Goal: Information Seeking & Learning: Learn about a topic

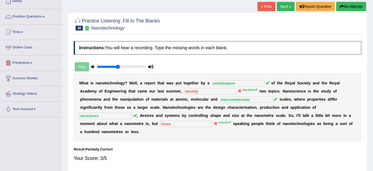
scroll to position [24, 0]
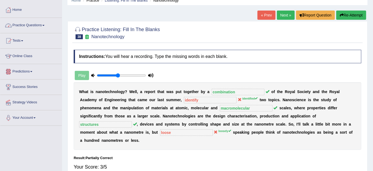
click at [31, 23] on link "Practice Questions" at bounding box center [31, 25] width 62 height 14
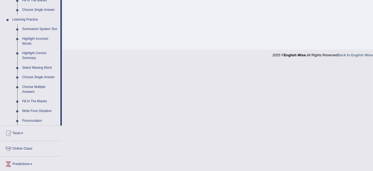
scroll to position [221, 0]
click at [43, 111] on link "Write From Dictation" at bounding box center [40, 111] width 41 height 10
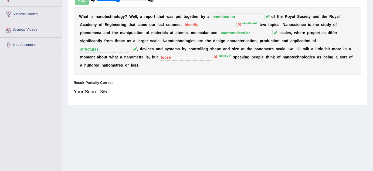
scroll to position [113, 0]
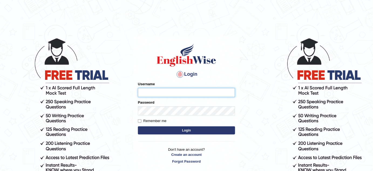
type input "jcaugustoo"
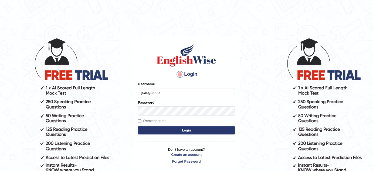
click at [196, 133] on button "Login" at bounding box center [186, 130] width 97 height 8
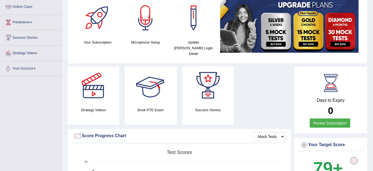
scroll to position [24, 0]
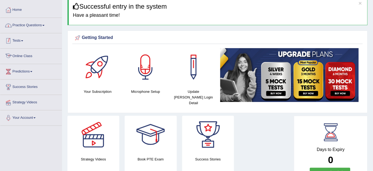
click at [38, 27] on link "Practice Questions" at bounding box center [31, 25] width 62 height 14
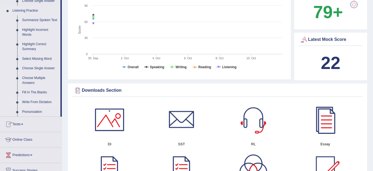
scroll to position [196, 0]
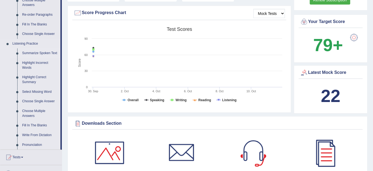
click at [41, 52] on link "Summarize Spoken Text" at bounding box center [40, 53] width 41 height 10
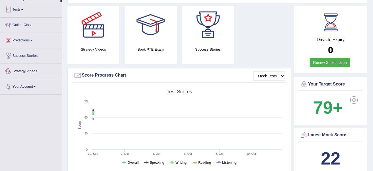
scroll to position [178, 0]
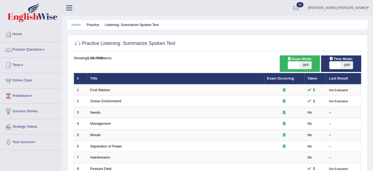
click at [288, 65] on span at bounding box center [294, 65] width 12 height 8
checkbox input "true"
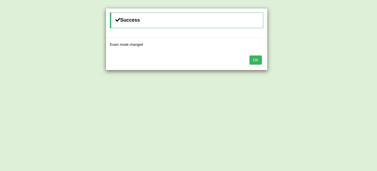
click at [347, 66] on div "Success Exam mode changed OK" at bounding box center [188, 85] width 377 height 171
click at [259, 64] on div "OK" at bounding box center [186, 60] width 161 height 19
click at [259, 61] on button "OK" at bounding box center [256, 59] width 12 height 9
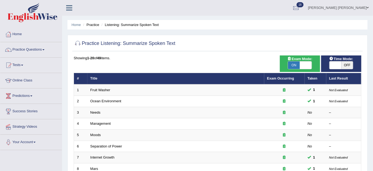
click at [337, 66] on span at bounding box center [336, 65] width 12 height 8
checkbox input "true"
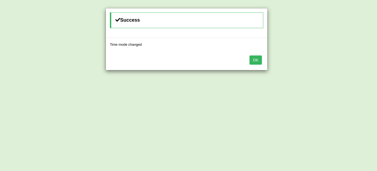
click at [251, 56] on button "OK" at bounding box center [256, 59] width 12 height 9
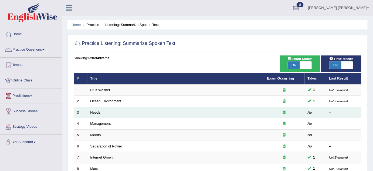
click at [102, 115] on td "Needs" at bounding box center [175, 112] width 177 height 11
click at [99, 112] on link "Needs" at bounding box center [95, 112] width 10 height 4
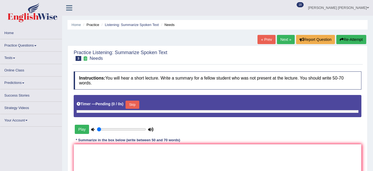
scroll to position [50, 0]
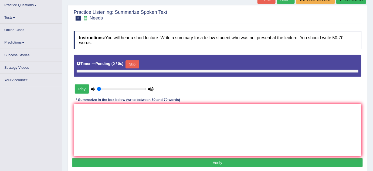
type input "0.45"
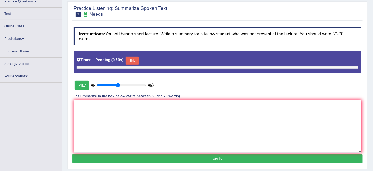
scroll to position [0, 0]
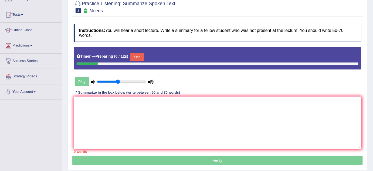
click at [137, 57] on button "Skip" at bounding box center [137, 57] width 14 height 8
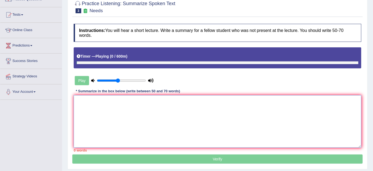
click at [133, 106] on textarea at bounding box center [218, 121] width 288 height 52
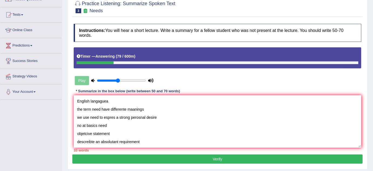
click at [71, 100] on div "Practice Listening: Summarize Spoken Text 3 Needs Instructions: You will hear a…" at bounding box center [218, 82] width 300 height 174
click at [77, 99] on textarea "English langaguea the term need have differente maanings we use need to espres …" at bounding box center [218, 121] width 288 height 52
click at [183, 101] on textarea "The speaker provided a comprehensive overview of English langaguea the term nee…" at bounding box center [218, 121] width 288 height 52
click at [182, 101] on textarea "The speaker provided a comprehensive overview of English langaguea the term nee…" at bounding box center [218, 121] width 288 height 52
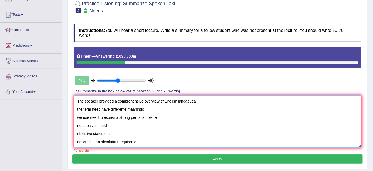
click at [180, 100] on textarea "The speaker provided a comprehensive overview of English langaguea the term nee…" at bounding box center [218, 121] width 288 height 52
click at [179, 100] on textarea "The speaker provided a comprehensive overview of English langaguea the term nee…" at bounding box center [218, 121] width 288 height 52
click at [164, 100] on textarea "The speaker provided a comprehensive overview of English language the term need…" at bounding box center [218, 121] width 288 height 52
click at [203, 100] on textarea "The speaker provided a comprehensive overview of the English language the term …" at bounding box center [218, 121] width 288 height 52
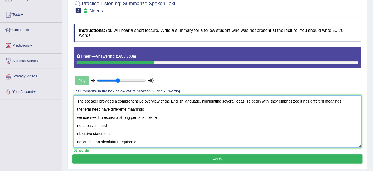
click at [299, 101] on textarea "The speaker provided a comprehensive overview of the English language, highligh…" at bounding box center [218, 121] width 288 height 52
click at [331, 76] on div "Play" at bounding box center [217, 67] width 293 height 40
click at [353, 101] on textarea "The speaker provided a comprehensive overview of the English language, highligh…" at bounding box center [218, 121] width 288 height 52
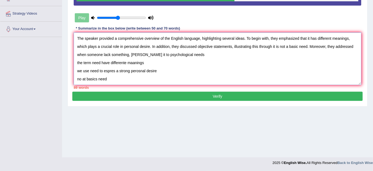
click at [139, 55] on textarea "The speaker provided a comprehensive overview of the English language, highligh…" at bounding box center [218, 58] width 288 height 52
click at [192, 54] on textarea "The speaker provided a comprehensive overview of the English language, highligh…" at bounding box center [218, 58] width 288 height 52
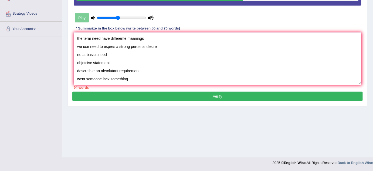
scroll to position [32, 0]
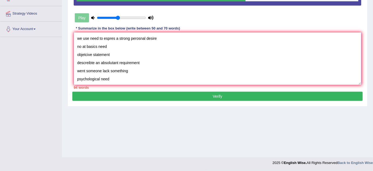
click at [140, 39] on textarea "The speaker provided a comprehensive overview of the English language, highligh…" at bounding box center [218, 58] width 288 height 52
click at [138, 40] on textarea "The speaker provided a comprehensive overview of the English language, highligh…" at bounding box center [218, 58] width 288 height 52
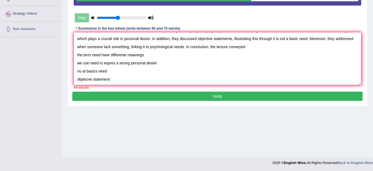
click at [251, 49] on textarea "The speaker provided a comprehensive overview of the English language, highligh…" at bounding box center [218, 58] width 288 height 52
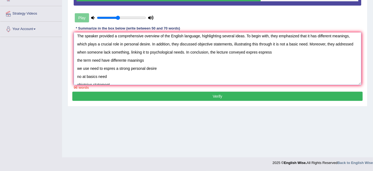
scroll to position [0, 0]
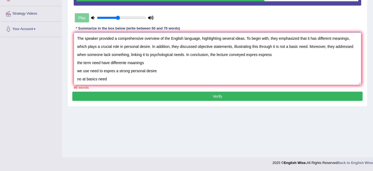
click at [259, 56] on textarea "The speaker provided a comprehensive overview of the English language, highligh…" at bounding box center [218, 58] width 288 height 52
click at [270, 52] on textarea "The speaker provided a comprehensive overview of the English language, highligh…" at bounding box center [218, 58] width 288 height 52
drag, startPoint x: 73, startPoint y: 60, endPoint x: 127, endPoint y: 69, distance: 54.9
click at [127, 69] on div "Instructions: You will hear a short lecture. Write a summary for a fellow stude…" at bounding box center [217, 24] width 291 height 133
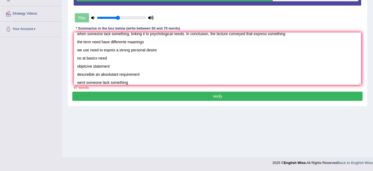
scroll to position [32, 0]
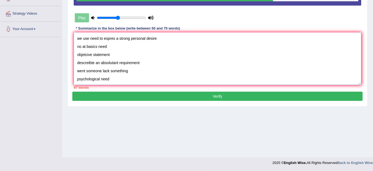
drag, startPoint x: 77, startPoint y: 61, endPoint x: 195, endPoint y: 93, distance: 121.6
click at [195, 93] on div "Practice Listening: Summarize Spoken Text 3 Needs Instructions: You will hear a…" at bounding box center [218, 19] width 300 height 174
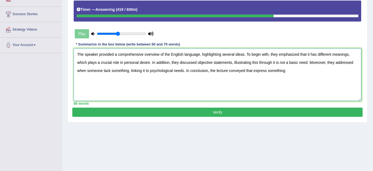
scroll to position [88, 0]
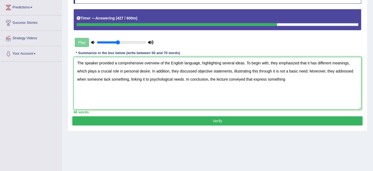
click at [287, 78] on textarea "The speaker provided a comprehensive overview of the English language, highligh…" at bounding box center [218, 83] width 288 height 52
click at [255, 80] on textarea "The speaker provided a comprehensive overview of the English language, highligh…" at bounding box center [218, 83] width 288 height 52
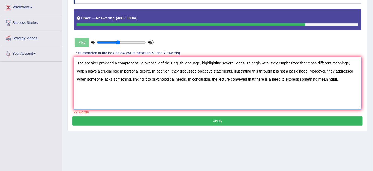
click at [220, 89] on textarea "The speaker provided a comprehensive overview of the English language, highligh…" at bounding box center [218, 83] width 288 height 52
drag, startPoint x: 248, startPoint y: 78, endPoint x: 299, endPoint y: 80, distance: 50.2
click at [299, 80] on textarea "The speaker provided a comprehensive overview of the English language, highligh…" at bounding box center [218, 83] width 288 height 52
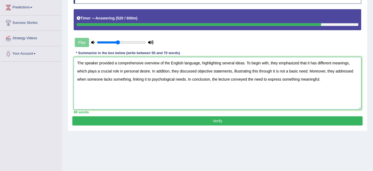
type textarea "The speaker provided a comprehensive overview of the English language, highligh…"
click at [232, 120] on button "Verify" at bounding box center [217, 120] width 291 height 9
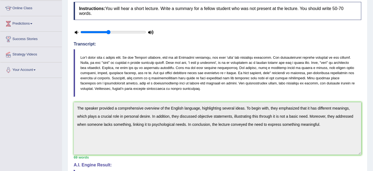
scroll to position [101, 0]
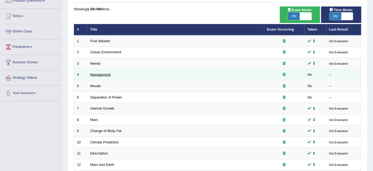
click at [96, 72] on link "Management" at bounding box center [100, 74] width 21 height 4
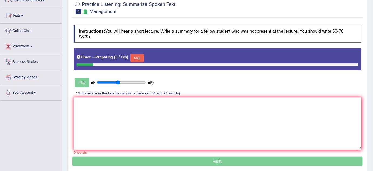
scroll to position [98, 0]
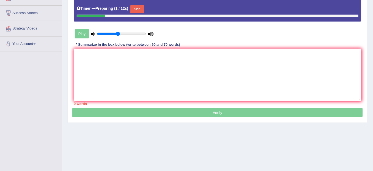
click at [139, 8] on button "Skip" at bounding box center [137, 9] width 14 height 8
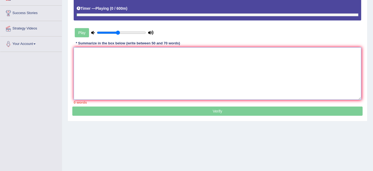
click at [137, 50] on textarea at bounding box center [218, 73] width 288 height 52
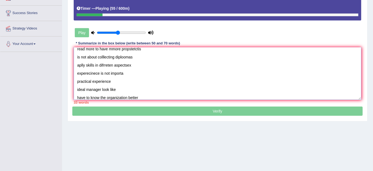
scroll to position [21, 0]
click at [97, 98] on textarea "managers read more to have mmore propstetctis is not about colllecting diplooma…" at bounding box center [218, 73] width 288 height 52
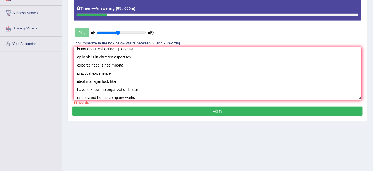
click at [101, 97] on textarea "managers read more to have mmore propstetctis is not about colllecting diplooma…" at bounding box center [218, 73] width 288 height 52
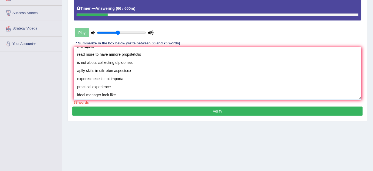
scroll to position [0, 0]
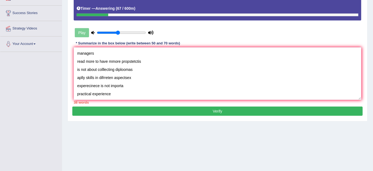
click at [72, 52] on div "Instructions: You will hear a short lecture. Write a summary for a fellow stude…" at bounding box center [217, 39] width 291 height 133
click at [78, 50] on textarea "managers read more to have mmore propstetctis is not about colllecting diplooma…" at bounding box center [218, 73] width 288 height 52
click at [75, 52] on textarea "managers read more to have mmore propstetctis is not about colllecting diplooma…" at bounding box center [218, 73] width 288 height 52
click at [193, 52] on textarea "The speaker provided a comprehensive overview of managers read more to have mmo…" at bounding box center [218, 73] width 288 height 52
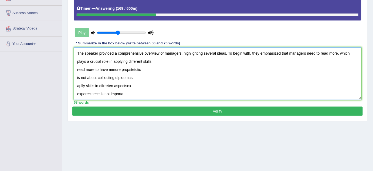
click at [156, 62] on textarea "The speaker provided a comprehensive overview of managers, highlighting several…" at bounding box center [218, 73] width 288 height 52
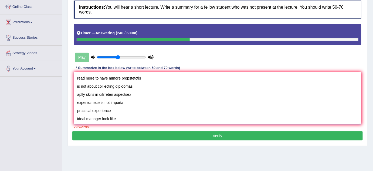
scroll to position [8, 0]
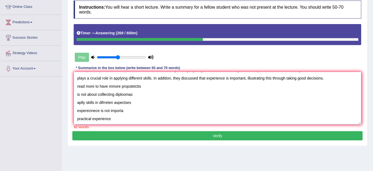
click at [331, 78] on textarea "The speaker provided a comprehensive overview of managers, highlighting several…" at bounding box center [218, 98] width 288 height 52
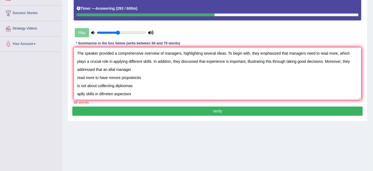
scroll to position [73, 0]
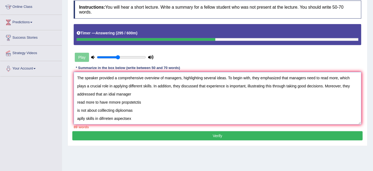
click at [112, 92] on textarea "The speaker provided a comprehensive overview of managers, highlighting several…" at bounding box center [218, 98] width 288 height 52
click at [151, 94] on textarea "The speaker provided a comprehensive overview of managers, highlighting several…" at bounding box center [218, 98] width 288 height 52
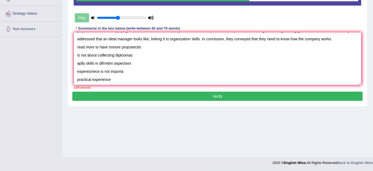
scroll to position [40, 0]
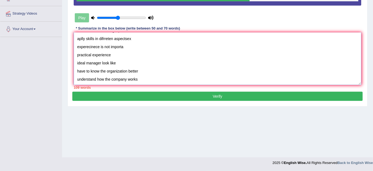
drag, startPoint x: 78, startPoint y: 47, endPoint x: 215, endPoint y: 105, distance: 149.5
click at [215, 105] on div "Practice Listening: Summarize Spoken Text 4 Management Instructions: You will h…" at bounding box center [218, 19] width 300 height 174
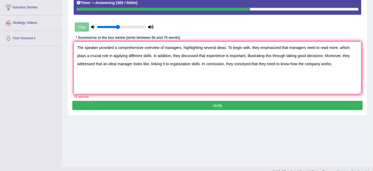
scroll to position [88, 0]
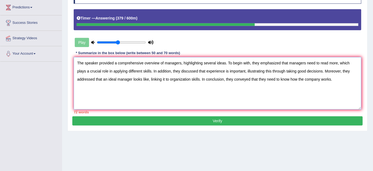
drag, startPoint x: 108, startPoint y: 81, endPoint x: 96, endPoint y: 79, distance: 12.6
click at [96, 78] on textarea "The speaker provided a comprehensive overview of managers, highlighting several…" at bounding box center [218, 83] width 288 height 52
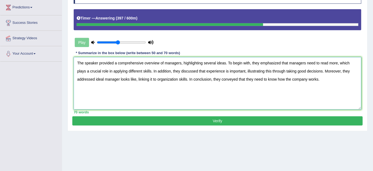
type textarea "The speaker provided a comprehensive overview of managers, highlighting several…"
click at [193, 121] on button "Verify" at bounding box center [217, 120] width 291 height 9
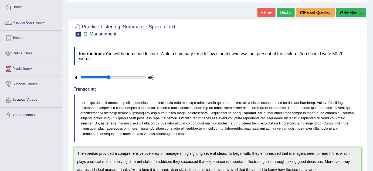
scroll to position [0, 0]
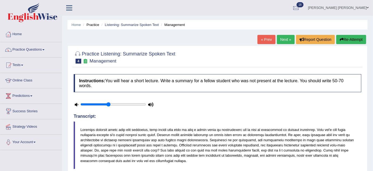
click at [30, 47] on link "Practice Questions" at bounding box center [31, 49] width 62 height 14
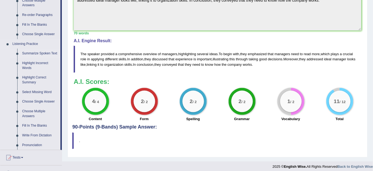
scroll to position [196, 0]
click at [36, 91] on link "Select Missing Word" at bounding box center [40, 92] width 41 height 10
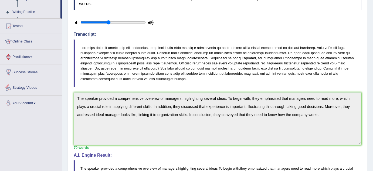
scroll to position [134, 0]
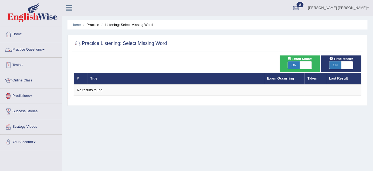
click at [26, 50] on link "Practice Questions" at bounding box center [31, 49] width 62 height 14
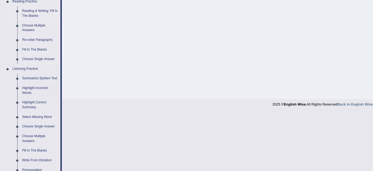
scroll to position [172, 0]
click at [32, 87] on link "Highlight Incorrect Words" at bounding box center [40, 90] width 41 height 14
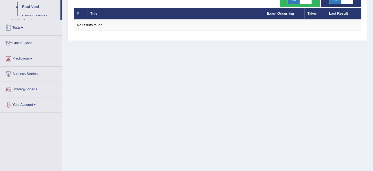
scroll to position [113, 0]
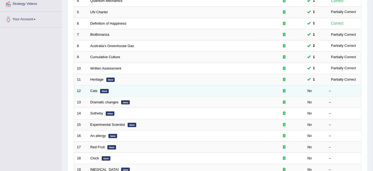
scroll to position [184, 0]
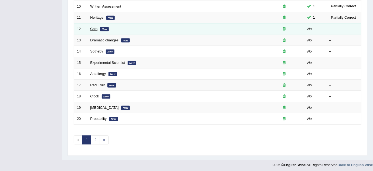
click at [97, 27] on link "Cats" at bounding box center [93, 29] width 7 height 4
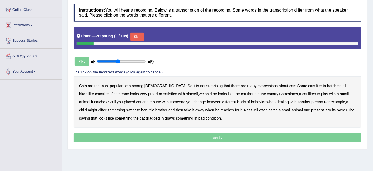
scroll to position [73, 0]
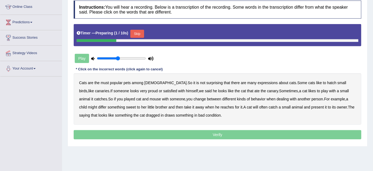
drag, startPoint x: 138, startPoint y: 34, endPoint x: 109, endPoint y: 50, distance: 33.2
click at [138, 34] on button "Skip" at bounding box center [137, 34] width 14 height 8
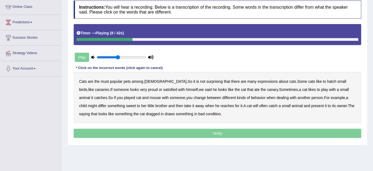
click at [327, 81] on b "hatch" at bounding box center [331, 81] width 9 height 4
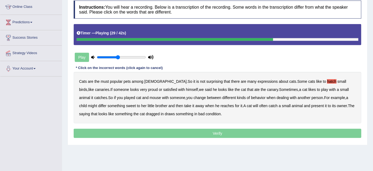
drag, startPoint x: 95, startPoint y: 105, endPoint x: 102, endPoint y: 105, distance: 7.6
click at [98, 105] on b "differ" at bounding box center [102, 105] width 8 height 4
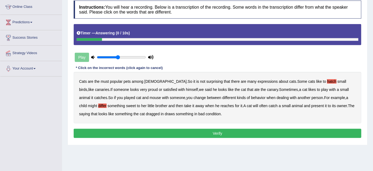
click at [202, 129] on button "Verify" at bounding box center [218, 133] width 288 height 9
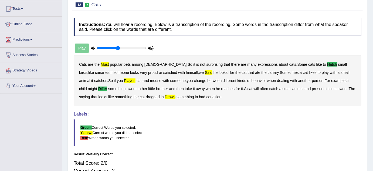
scroll to position [24, 0]
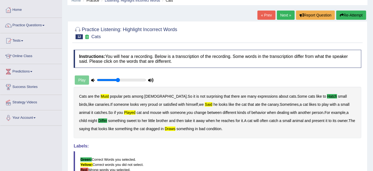
click at [356, 13] on button "Re-Attempt" at bounding box center [351, 15] width 30 height 9
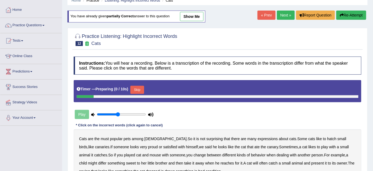
click at [142, 87] on button "Skip" at bounding box center [137, 90] width 14 height 8
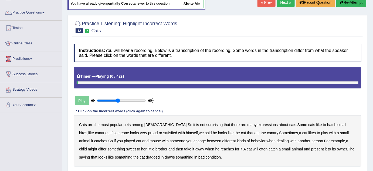
scroll to position [49, 0]
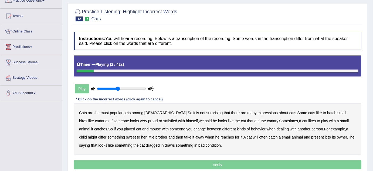
click at [105, 113] on b "must" at bounding box center [105, 112] width 8 height 4
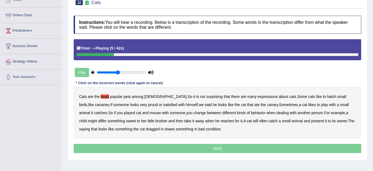
scroll to position [73, 0]
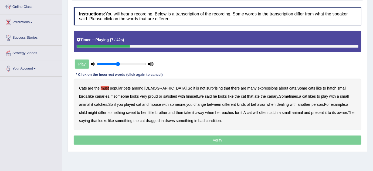
drag, startPoint x: 312, startPoint y: 89, endPoint x: 315, endPoint y: 88, distance: 3.0
click at [327, 89] on b "hatch" at bounding box center [331, 88] width 9 height 4
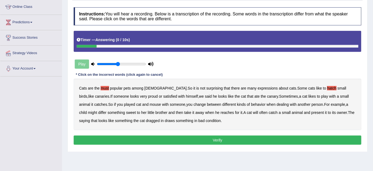
click at [207, 136] on button "Verify" at bounding box center [218, 139] width 288 height 9
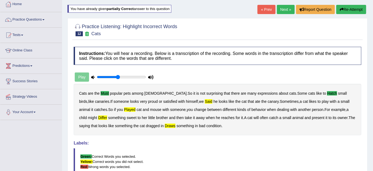
scroll to position [0, 0]
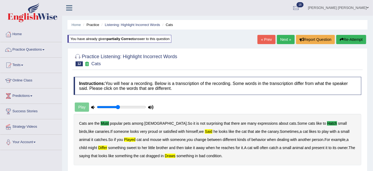
click at [341, 39] on icon "button" at bounding box center [342, 40] width 4 height 4
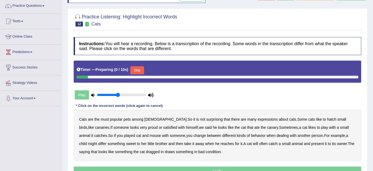
scroll to position [49, 0]
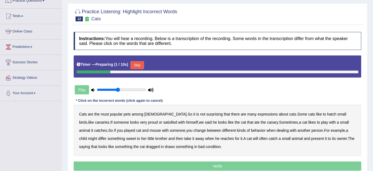
click at [139, 71] on div at bounding box center [218, 71] width 282 height 3
click at [137, 67] on button "Skip" at bounding box center [137, 65] width 14 height 8
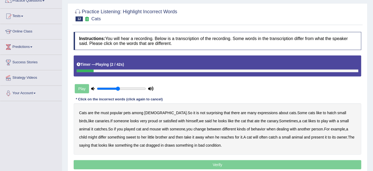
click at [105, 113] on b "must" at bounding box center [105, 112] width 8 height 4
click at [327, 113] on b "hatch" at bounding box center [331, 112] width 9 height 4
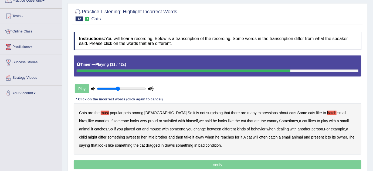
click at [98, 136] on b "differ" at bounding box center [102, 137] width 8 height 4
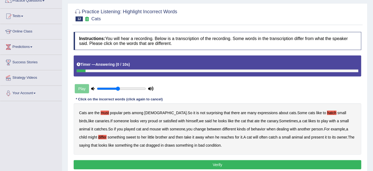
click at [184, 159] on div "Instructions: You will hear a recording. Below is a transcription of the record…" at bounding box center [217, 101] width 291 height 144
click at [184, 160] on button "Verify" at bounding box center [218, 164] width 288 height 9
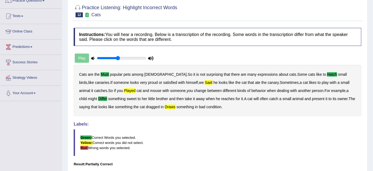
click at [170, 109] on div "Cats are the must popular pets among Americans . So it is not surprising that t…" at bounding box center [218, 90] width 288 height 51
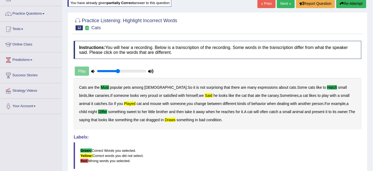
scroll to position [24, 0]
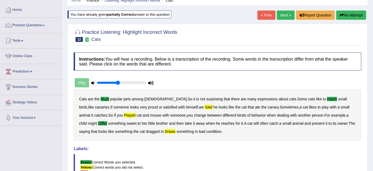
click at [353, 16] on button "Re-Attempt" at bounding box center [351, 15] width 30 height 9
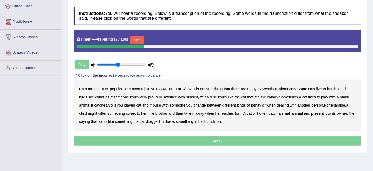
scroll to position [98, 0]
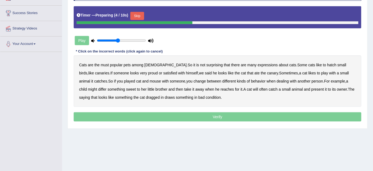
click at [140, 13] on button "Skip" at bounding box center [137, 16] width 14 height 8
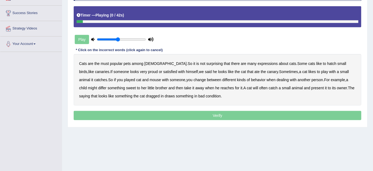
click at [103, 61] on b "must" at bounding box center [105, 63] width 8 height 4
drag, startPoint x: 311, startPoint y: 63, endPoint x: 332, endPoint y: 60, distance: 21.8
click at [327, 63] on b "hatch" at bounding box center [331, 63] width 9 height 4
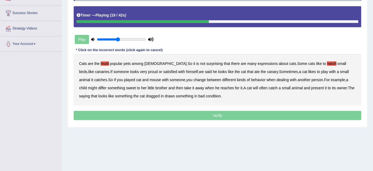
click at [187, 22] on div at bounding box center [143, 21] width 132 height 3
click at [185, 21] on div at bounding box center [143, 21] width 133 height 3
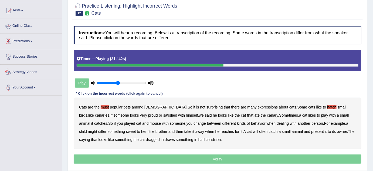
scroll to position [24, 0]
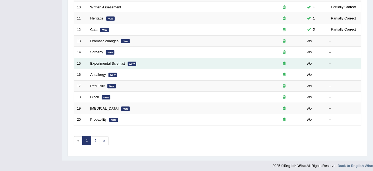
scroll to position [184, 0]
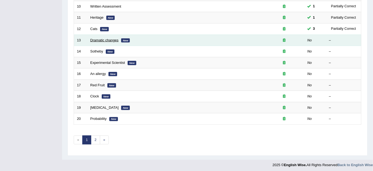
click at [93, 40] on link "Dramatic changes" at bounding box center [104, 40] width 28 height 4
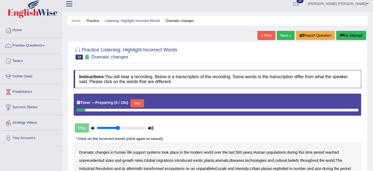
scroll to position [49, 0]
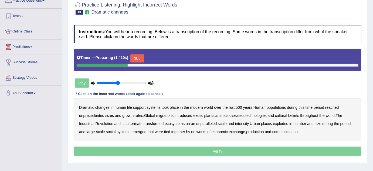
click at [137, 56] on button "Skip" at bounding box center [137, 58] width 14 height 8
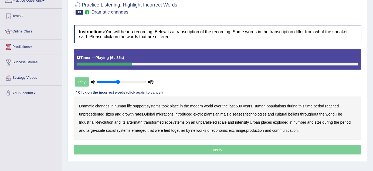
drag, startPoint x: 282, startPoint y: 106, endPoint x: 288, endPoint y: 106, distance: 5.7
click at [283, 106] on b "populations" at bounding box center [276, 106] width 19 height 4
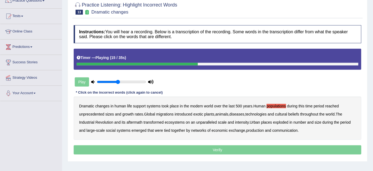
drag, startPoint x: 242, startPoint y: 113, endPoint x: 261, endPoint y: 113, distance: 19.4
click at [244, 113] on b "diseases" at bounding box center [237, 114] width 15 height 4
click at [179, 122] on b "ecosystems" at bounding box center [175, 122] width 20 height 4
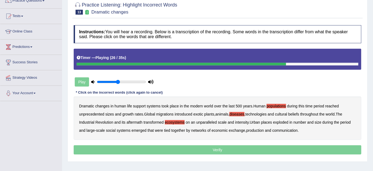
drag, startPoint x: 266, startPoint y: 122, endPoint x: 276, endPoint y: 123, distance: 10.5
click at [267, 123] on b "places" at bounding box center [266, 122] width 11 height 4
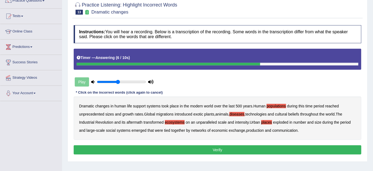
click at [167, 131] on b "tied" at bounding box center [167, 130] width 6 height 4
click at [167, 129] on b "tied" at bounding box center [167, 130] width 6 height 4
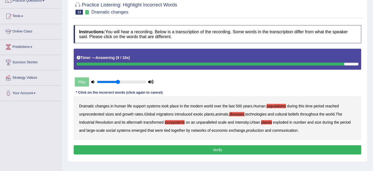
click at [173, 146] on button "Verify" at bounding box center [218, 149] width 288 height 9
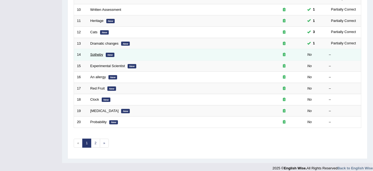
click at [94, 52] on link "Sotheby" at bounding box center [96, 54] width 13 height 4
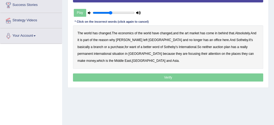
scroll to position [108, 0]
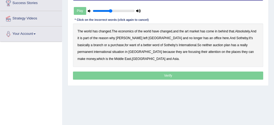
click at [76, 32] on div "The world has changed . The economics of the world have changed , and the art m…" at bounding box center [168, 45] width 190 height 44
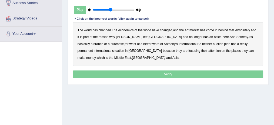
click at [110, 43] on b "purchase" at bounding box center [116, 44] width 13 height 4
drag, startPoint x: 84, startPoint y: 51, endPoint x: 99, endPoint y: 51, distance: 14.3
click at [112, 51] on b "situation" at bounding box center [118, 51] width 12 height 4
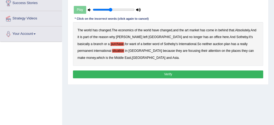
click at [153, 75] on button "Verify" at bounding box center [168, 74] width 190 height 8
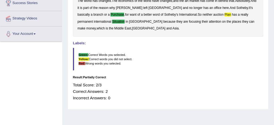
scroll to position [72, 0]
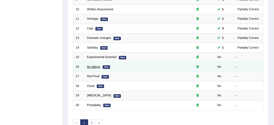
click at [93, 65] on link "An allergy" at bounding box center [93, 66] width 13 height 3
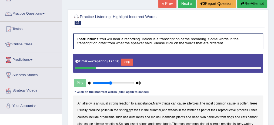
click at [129, 59] on button "Skip" at bounding box center [127, 62] width 12 height 7
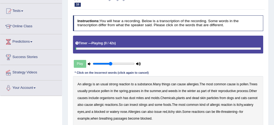
scroll to position [72, 0]
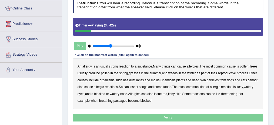
drag, startPoint x: 105, startPoint y: 66, endPoint x: 128, endPoint y: 65, distance: 23.0
click at [106, 66] on b "usual" at bounding box center [104, 67] width 8 height 4
drag, startPoint x: 201, startPoint y: 73, endPoint x: 215, endPoint y: 73, distance: 14.1
click at [196, 73] on b "winter" at bounding box center [191, 73] width 9 height 4
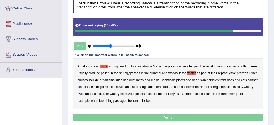
click at [162, 94] on b "issue" at bounding box center [158, 94] width 8 height 4
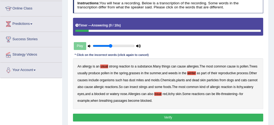
click at [159, 116] on button "Verify" at bounding box center [168, 118] width 190 height 8
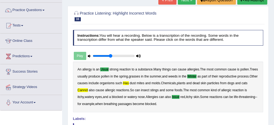
scroll to position [18, 0]
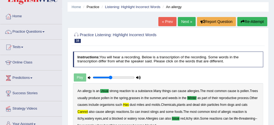
click at [253, 22] on button "Re-Attempt" at bounding box center [252, 21] width 30 height 9
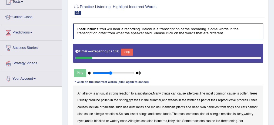
scroll to position [72, 0]
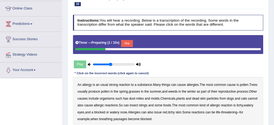
click at [127, 43] on button "Skip" at bounding box center [127, 43] width 12 height 7
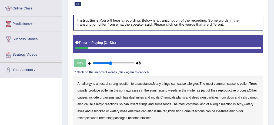
click at [105, 83] on b "usual" at bounding box center [104, 84] width 8 height 4
click at [196, 90] on b "winter" at bounding box center [191, 91] width 9 height 4
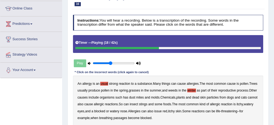
click at [128, 96] on b "has" at bounding box center [125, 98] width 5 height 4
click at [248, 99] on b "cannot" at bounding box center [253, 98] width 10 height 4
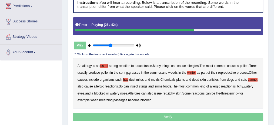
scroll to position [90, 0]
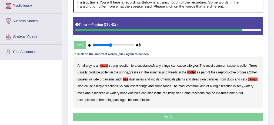
click at [162, 93] on b "issue" at bounding box center [158, 93] width 8 height 4
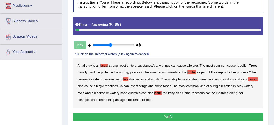
click at [156, 115] on button "Verify" at bounding box center [168, 117] width 190 height 8
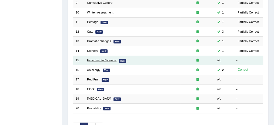
click at [101, 59] on link "Experimental Scientist" at bounding box center [101, 60] width 29 height 3
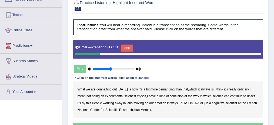
scroll to position [72, 0]
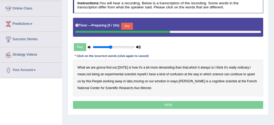
click at [128, 31] on div at bounding box center [122, 32] width 95 height 2
click at [127, 26] on button "Skip" at bounding box center [127, 26] width 12 height 7
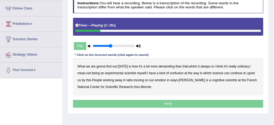
click at [167, 66] on b "demanding" at bounding box center [167, 67] width 16 height 4
click at [237, 66] on b "ordinary" at bounding box center [242, 67] width 11 height 4
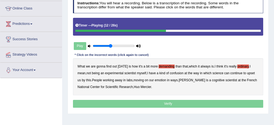
click at [183, 72] on b "confusion" at bounding box center [177, 73] width 14 height 4
click at [254, 72] on b "upset" at bounding box center [251, 73] width 8 height 4
click at [163, 79] on b "emotion" at bounding box center [160, 80] width 11 height 4
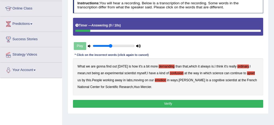
click at [157, 101] on button "Verify" at bounding box center [168, 104] width 190 height 8
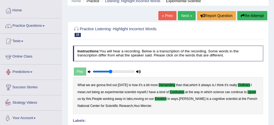
scroll to position [18, 0]
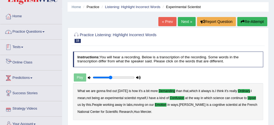
click at [30, 29] on link "Practice Questions" at bounding box center [31, 31] width 62 height 14
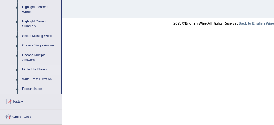
click at [34, 69] on link "Fill In The Blanks" at bounding box center [40, 70] width 41 height 10
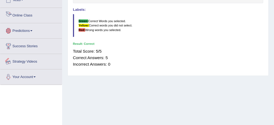
scroll to position [158, 0]
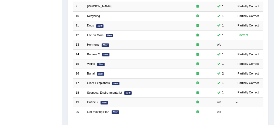
scroll to position [180, 0]
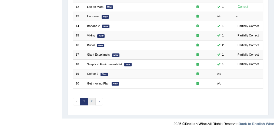
click at [89, 99] on link "2" at bounding box center [92, 102] width 8 height 8
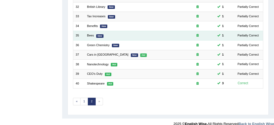
scroll to position [184, 0]
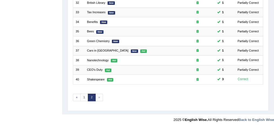
click at [99, 95] on span "»" at bounding box center [99, 98] width 8 height 8
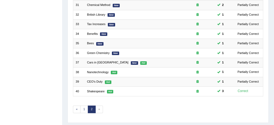
scroll to position [166, 0]
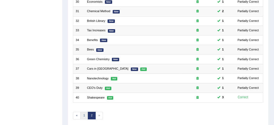
click at [83, 115] on link "1" at bounding box center [84, 116] width 8 height 8
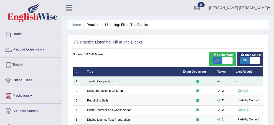
click at [99, 81] on link "Javelin Competition" at bounding box center [100, 81] width 26 height 3
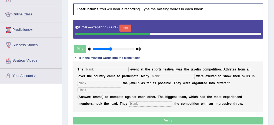
scroll to position [72, 0]
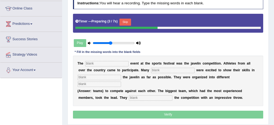
click at [123, 18] on div "Timer — Preparing ( 3 / 7s ) Skip" at bounding box center [167, 22] width 185 height 9
click at [124, 21] on button "Skip" at bounding box center [125, 22] width 12 height 7
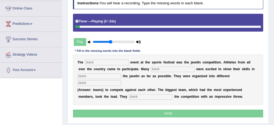
click at [110, 61] on input "text" at bounding box center [106, 62] width 43 height 5
type input "biggest"
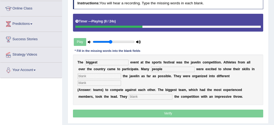
type input "people"
type input "prom"
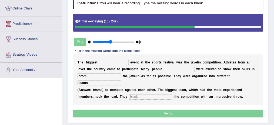
type input "teams"
type input "e"
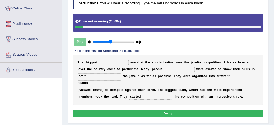
click at [129, 96] on input "started" at bounding box center [150, 96] width 43 height 5
type input "started"
click at [137, 112] on button "Verify" at bounding box center [168, 114] width 190 height 8
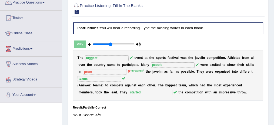
scroll to position [18, 0]
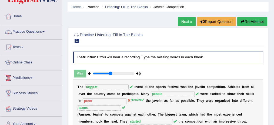
click at [172, 16] on div "Home Practice Listening: Fill In The Blanks Javelin Competition Next » Report Q…" at bounding box center [168, 117] width 212 height 270
click at [180, 21] on link "Next »" at bounding box center [187, 21] width 18 height 9
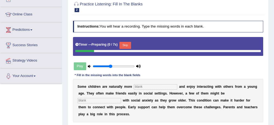
scroll to position [72, 0]
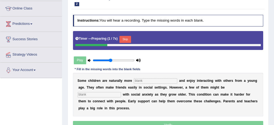
drag, startPoint x: 122, startPoint y: 36, endPoint x: 132, endPoint y: 41, distance: 10.9
click at [122, 36] on button "Skip" at bounding box center [125, 39] width 12 height 7
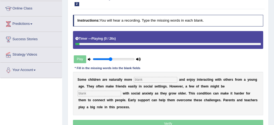
click at [158, 75] on div "S o m e c h i l d r e n a r e n a t u r a l l y m o r e a n d e n j o y i n t e…" at bounding box center [168, 94] width 190 height 44
click at [157, 77] on input "text" at bounding box center [155, 79] width 43 height 5
type input "sociable"
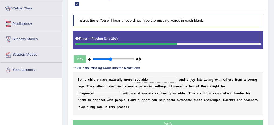
type input "diagnozed"
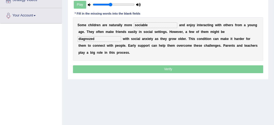
scroll to position [104, 0]
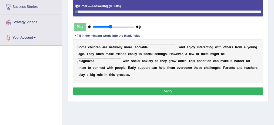
click at [126, 87] on button "Verify" at bounding box center [168, 91] width 190 height 8
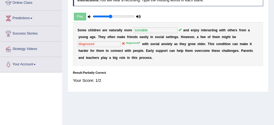
scroll to position [50, 0]
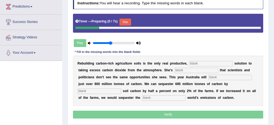
scroll to position [90, 0]
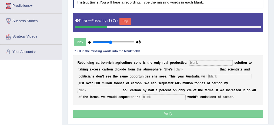
click at [129, 18] on button "Skip" at bounding box center [125, 21] width 12 height 7
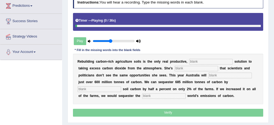
click at [209, 59] on input "text" at bounding box center [210, 61] width 43 height 5
type input "permanent"
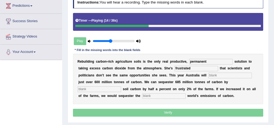
type input "frustrated"
type input "a"
type input "emmit"
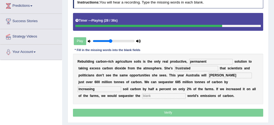
type input "increasing"
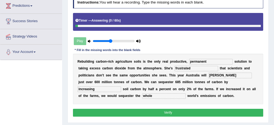
type input "whole"
click at [184, 112] on button "Verify" at bounding box center [168, 113] width 190 height 8
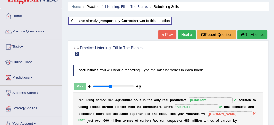
scroll to position [18, 0]
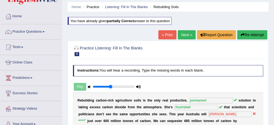
click at [183, 33] on link "Next »" at bounding box center [187, 34] width 18 height 9
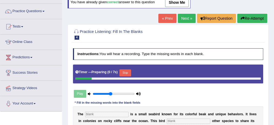
scroll to position [72, 0]
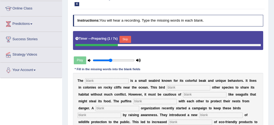
click at [124, 38] on button "Skip" at bounding box center [125, 39] width 12 height 7
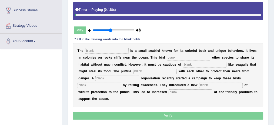
scroll to position [108, 0]
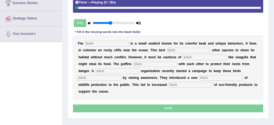
click at [105, 39] on div "T h e i s a s m a l l s e a b i r d k n o w n f o r i t s c o l o r f u l b e a…" at bounding box center [168, 68] width 190 height 64
click at [104, 41] on input "text" at bounding box center [106, 43] width 43 height 5
type input "p"
type input "Poffin"
type input "allows"
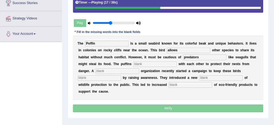
type input "predators"
type input "coaperate"
type input "corporate"
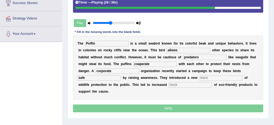
type input "safe"
type input "consemption"
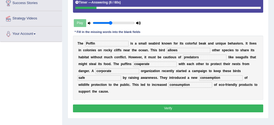
type input "consumption"
click at [139, 63] on input "coaperate" at bounding box center [154, 64] width 43 height 5
type input "cooperate"
click at [141, 107] on button "Verify" at bounding box center [168, 109] width 190 height 8
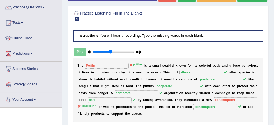
scroll to position [36, 0]
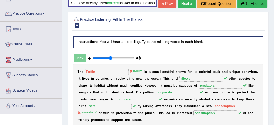
click at [182, 8] on link "Next »" at bounding box center [187, 3] width 18 height 9
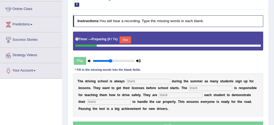
scroll to position [72, 0]
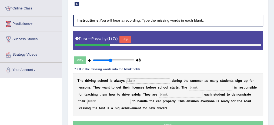
click at [120, 39] on div "Timer — Preparing ( 1 / 7s ) Skip" at bounding box center [167, 39] width 185 height 9
click at [123, 39] on button "Skip" at bounding box center [125, 39] width 12 height 7
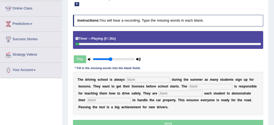
click at [143, 80] on input "text" at bounding box center [147, 79] width 43 height 5
type input "busy"
type input "w"
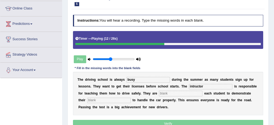
type input "intructor"
type input "requering"
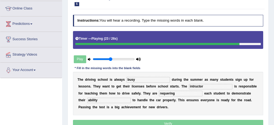
type input "ability"
click at [168, 93] on input "requering" at bounding box center [180, 93] width 43 height 5
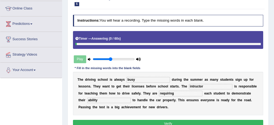
type input "requiring"
click at [161, 120] on button "Verify" at bounding box center [168, 124] width 190 height 8
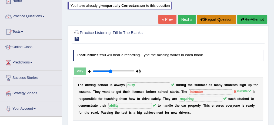
scroll to position [18, 0]
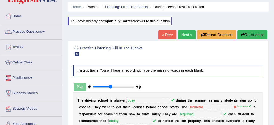
click at [185, 34] on link "Next »" at bounding box center [187, 34] width 18 height 9
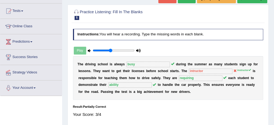
scroll to position [69, 0]
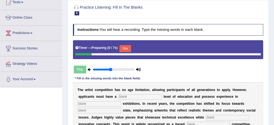
scroll to position [108, 0]
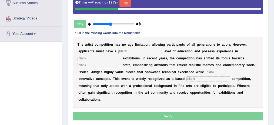
click at [126, 4] on button "Skip" at bounding box center [125, 3] width 12 height 7
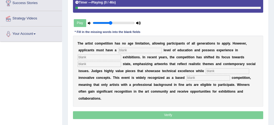
click at [144, 49] on input "text" at bounding box center [139, 50] width 43 height 5
type input "graduate"
type input "e"
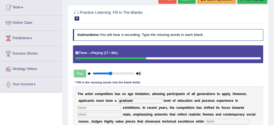
scroll to position [36, 0]
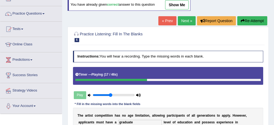
click at [258, 21] on button "Re-Attempt" at bounding box center [252, 20] width 30 height 9
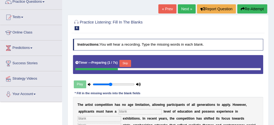
scroll to position [54, 0]
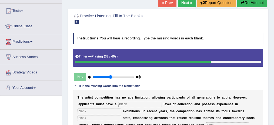
click at [248, 3] on button "Re-Attempt" at bounding box center [252, 2] width 30 height 9
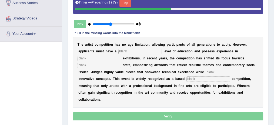
click at [127, 2] on button "Skip" at bounding box center [125, 3] width 12 height 7
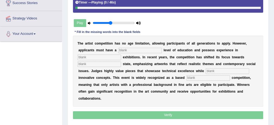
click at [147, 48] on input "text" at bounding box center [139, 50] width 43 height 5
type input "graduate"
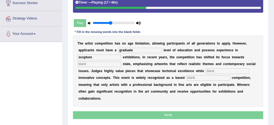
type input "scupture"
type input "real"
click at [85, 56] on input "scupture" at bounding box center [99, 57] width 43 height 5
click at [84, 55] on input "scuplture" at bounding box center [99, 57] width 43 height 5
click at [87, 55] on input "sculplture" at bounding box center [99, 57] width 43 height 5
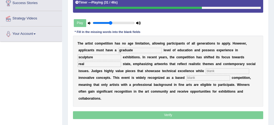
click at [85, 57] on input "sculpture" at bounding box center [99, 57] width 43 height 5
type input "sculpture"
click at [217, 70] on input "text" at bounding box center [227, 70] width 43 height 5
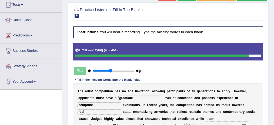
scroll to position [54, 0]
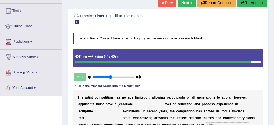
click at [254, 5] on button "Re-Attempt" at bounding box center [252, 2] width 30 height 9
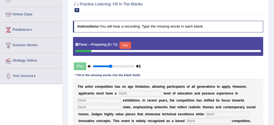
scroll to position [72, 0]
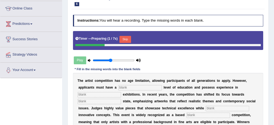
click at [130, 88] on input "text" at bounding box center [139, 87] width 43 height 5
type input "graduate"
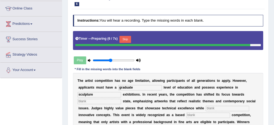
type input "sculpture"
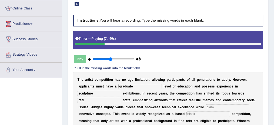
scroll to position [108, 0]
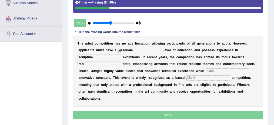
type input "real"
click at [208, 68] on input "text" at bounding box center [227, 70] width 43 height 5
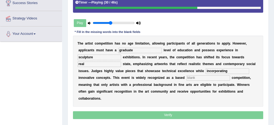
type input "incorporating"
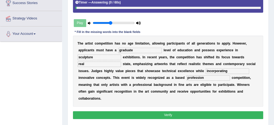
type input "profession"
click at [178, 113] on button "Verify" at bounding box center [168, 115] width 190 height 8
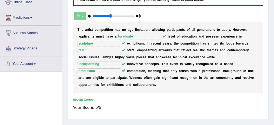
scroll to position [72, 0]
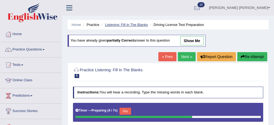
click at [120, 26] on link "Listening: Fill In The Blanks" at bounding box center [126, 25] width 43 height 4
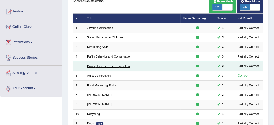
scroll to position [54, 0]
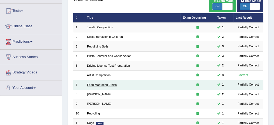
click at [91, 83] on link "Food Marketing Ethics" at bounding box center [102, 84] width 30 height 3
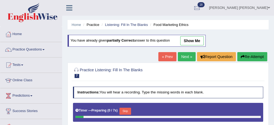
scroll to position [54, 0]
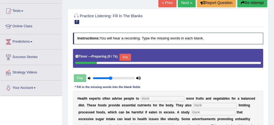
click at [126, 57] on button "Skip" at bounding box center [125, 57] width 12 height 7
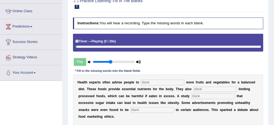
scroll to position [90, 0]
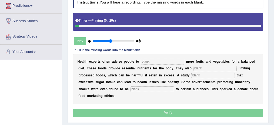
click at [150, 61] on input "text" at bounding box center [162, 61] width 43 height 5
type input "consume"
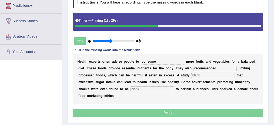
type input "recommended"
type input "diagnosed"
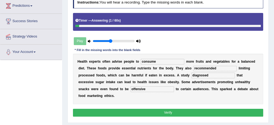
type input "offensive"
click at [209, 111] on button "Verify" at bounding box center [168, 113] width 190 height 8
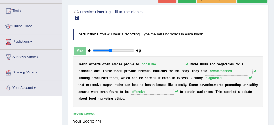
scroll to position [18, 0]
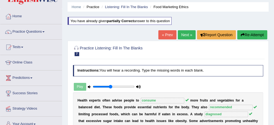
click at [186, 32] on link "Next »" at bounding box center [187, 34] width 18 height 9
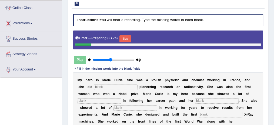
scroll to position [90, 0]
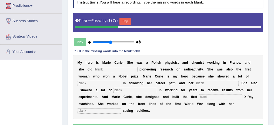
click at [128, 20] on button "Skip" at bounding box center [125, 21] width 12 height 7
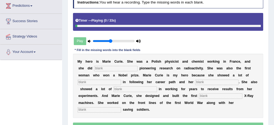
click at [119, 64] on div "M y h e r o i s M a r i e C u r i e . S h e w a s a P o l i s h p h y s i c i s…" at bounding box center [168, 86] width 190 height 64
type input "conducted"
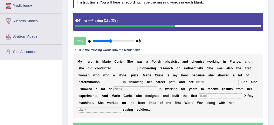
type input "determination"
type input "passions"
type input "occupations"
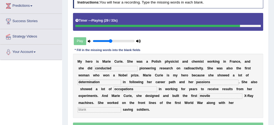
type input "movile"
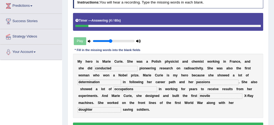
click at [81, 109] on input "doughter" at bounding box center [99, 109] width 43 height 5
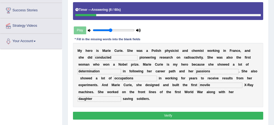
scroll to position [108, 0]
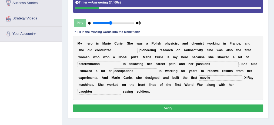
type input "daughter"
click at [126, 106] on button "Verify" at bounding box center [168, 109] width 190 height 8
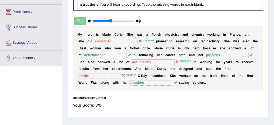
scroll to position [72, 0]
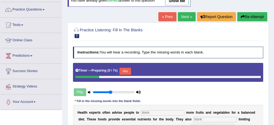
scroll to position [72, 0]
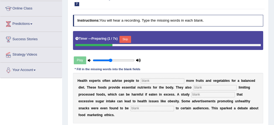
click at [119, 40] on div "Timer — Preparing ( 1 / 7s ) Skip" at bounding box center [167, 39] width 185 height 9
click at [124, 36] on button "Skip" at bounding box center [125, 39] width 12 height 7
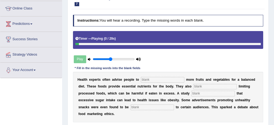
click at [155, 77] on input "text" at bounding box center [162, 79] width 43 height 5
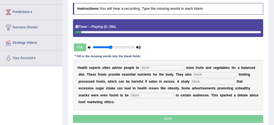
scroll to position [90, 0]
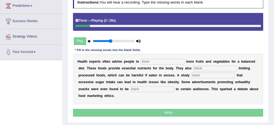
click at [162, 60] on input "text" at bounding box center [162, 61] width 43 height 5
type input "consume"
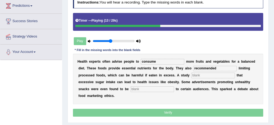
type input "recommended"
type input "diagnosed"
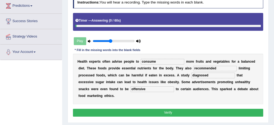
type input "offensive"
click at [183, 112] on button "Verify" at bounding box center [168, 113] width 190 height 8
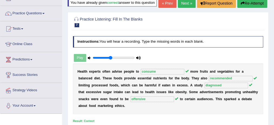
scroll to position [18, 0]
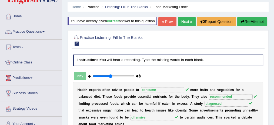
click at [185, 26] on link "Next »" at bounding box center [187, 21] width 18 height 9
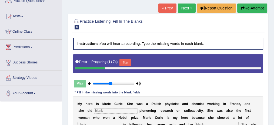
scroll to position [72, 0]
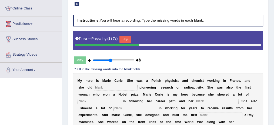
click at [129, 36] on button "Skip" at bounding box center [125, 39] width 12 height 7
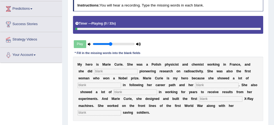
scroll to position [108, 0]
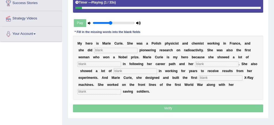
click at [120, 52] on input "text" at bounding box center [115, 50] width 43 height 5
type input "conduct"
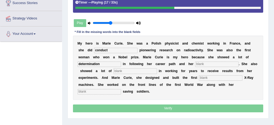
type input "determination"
type input "passions"
click at [136, 68] on input "patiente" at bounding box center [134, 70] width 43 height 5
type input "patience"
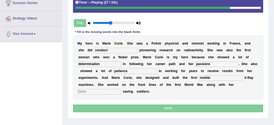
type input "mobile"
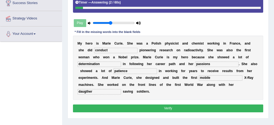
type input "daugther"
click at [172, 107] on button "Verify" at bounding box center [168, 109] width 190 height 8
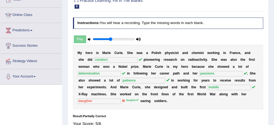
scroll to position [36, 0]
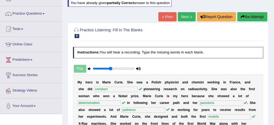
click at [184, 16] on link "Next »" at bounding box center [187, 16] width 18 height 9
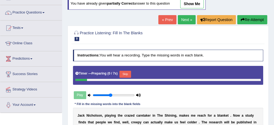
scroll to position [72, 0]
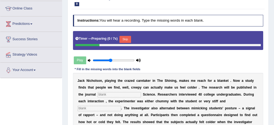
click at [128, 38] on button "Skip" at bounding box center [125, 39] width 12 height 7
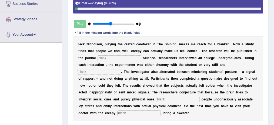
scroll to position [108, 0]
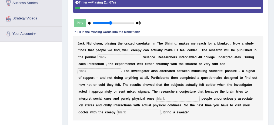
click at [124, 57] on input "text" at bounding box center [118, 57] width 43 height 5
type input "psychological"
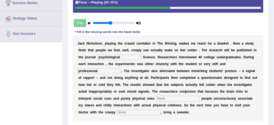
type input "professional"
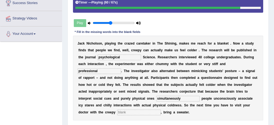
type input "simultaneously"
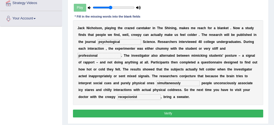
scroll to position [144, 0]
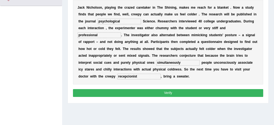
type input "recepcionist"
click at [133, 90] on button "Verify" at bounding box center [168, 93] width 190 height 8
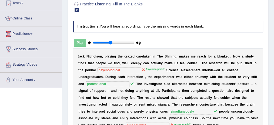
scroll to position [36, 0]
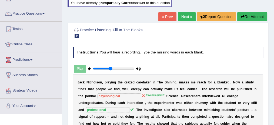
click at [190, 18] on link "Next »" at bounding box center [187, 16] width 18 height 9
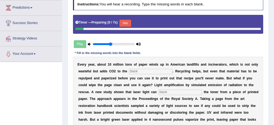
scroll to position [90, 0]
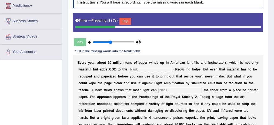
click at [126, 18] on button "Skip" at bounding box center [125, 21] width 12 height 7
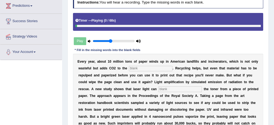
click at [145, 68] on input "text" at bounding box center [150, 68] width 43 height 5
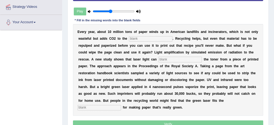
scroll to position [126, 0]
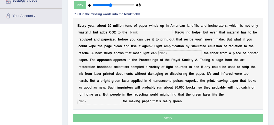
click at [145, 32] on input "text" at bounding box center [150, 32] width 43 height 5
type input "atmosphere"
type input "arise"
type input "i"
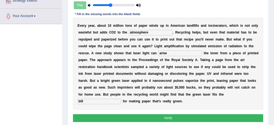
type input "bill"
click at [169, 114] on button "Verify" at bounding box center [168, 118] width 190 height 8
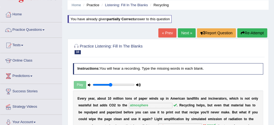
scroll to position [18, 0]
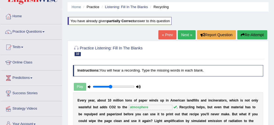
click at [186, 30] on link "Next »" at bounding box center [187, 34] width 18 height 9
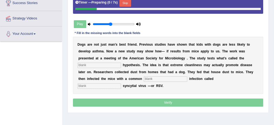
scroll to position [108, 0]
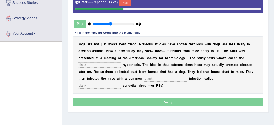
click at [129, 4] on button "Skip" at bounding box center [125, 2] width 12 height 7
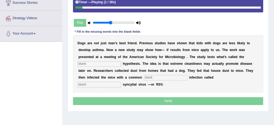
click at [99, 60] on div "D o g s a r e n o t j u s t m a n ’ s b e s t f r i e n d . P r e v i o u s s t…" at bounding box center [168, 64] width 190 height 58
click at [98, 61] on input "text" at bounding box center [99, 63] width 43 height 5
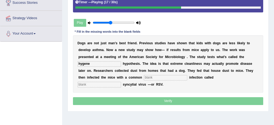
type input "hygene"
type input "chilhood"
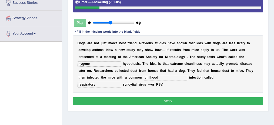
type input "respiratory"
click at [157, 101] on button "Verify" at bounding box center [168, 101] width 190 height 8
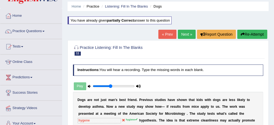
scroll to position [18, 0]
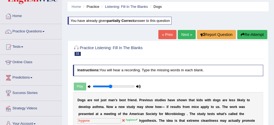
click at [264, 34] on button "Re-Attempt" at bounding box center [252, 34] width 30 height 9
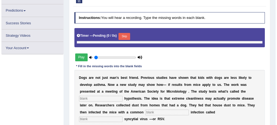
scroll to position [148, 0]
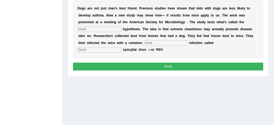
type input "0.45"
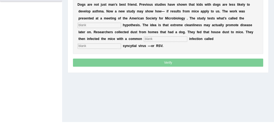
click at [93, 25] on input "text" at bounding box center [99, 25] width 43 height 5
type input "hygiene"
click at [143, 37] on b at bounding box center [143, 39] width 2 height 4
click at [144, 36] on input "text" at bounding box center [165, 38] width 43 height 5
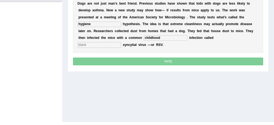
type input "childhood"
click at [108, 42] on input "text" at bounding box center [99, 44] width 43 height 5
type input "respiratory"
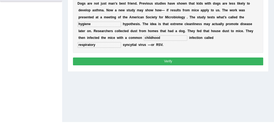
click at [147, 58] on button "Verify" at bounding box center [168, 62] width 190 height 8
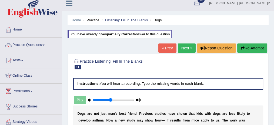
scroll to position [4, 0]
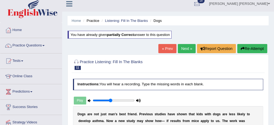
click at [186, 48] on link "Next »" at bounding box center [187, 48] width 18 height 9
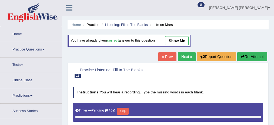
scroll to position [54, 0]
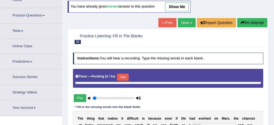
type input "0.45"
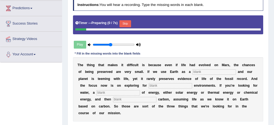
scroll to position [90, 0]
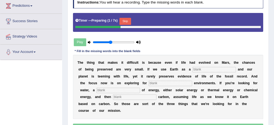
click at [122, 18] on button "Skip" at bounding box center [125, 21] width 12 height 7
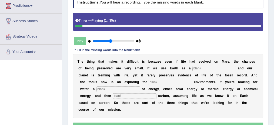
click at [199, 66] on input "text" at bounding box center [213, 68] width 43 height 5
type input "reference"
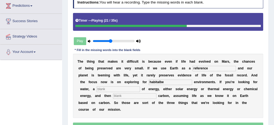
type input "habitalbe"
type input "source"
type input "organic"
drag, startPoint x: 170, startPoint y: 86, endPoint x: 174, endPoint y: 81, distance: 6.1
click at [171, 85] on div "T h e t h i n g t h a t m a k e s i t d i f f i c u l t i s b e c a u s e e v e…" at bounding box center [168, 86] width 190 height 64
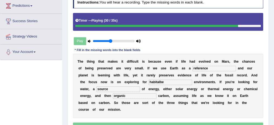
click at [174, 81] on input "habitalbe" at bounding box center [170, 82] width 43 height 5
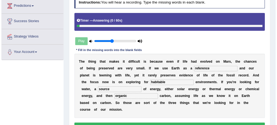
scroll to position [126, 0]
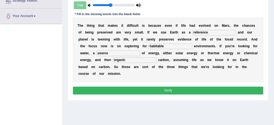
type input "habitable"
click at [170, 89] on button "Verify" at bounding box center [168, 91] width 190 height 8
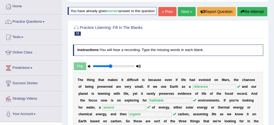
scroll to position [0, 0]
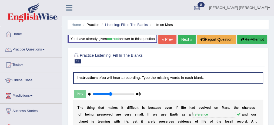
click at [187, 44] on link "Next »" at bounding box center [187, 39] width 18 height 9
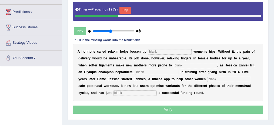
scroll to position [90, 0]
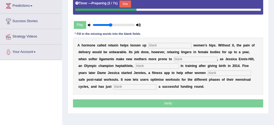
click at [129, 4] on button "Skip" at bounding box center [125, 4] width 12 height 7
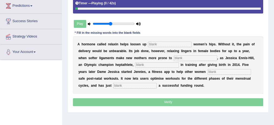
click at [164, 46] on input "text" at bounding box center [169, 44] width 43 height 5
click at [164, 47] on div "A h o r m o n e c a l l e d r e l a x i n h e l p s l o o s e n u p w o m e n ’…" at bounding box center [168, 65] width 190 height 58
click at [163, 39] on div "A h o r m o n e c a l l e d r e l a x i n h e l p s l o o s e n u p w o m e n ’…" at bounding box center [168, 65] width 190 height 58
click at [161, 45] on input "text" at bounding box center [169, 44] width 43 height 5
type input "pregnant"
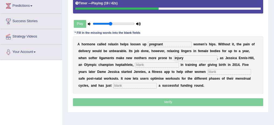
type input "injury"
type input "discovered"
type input "e"
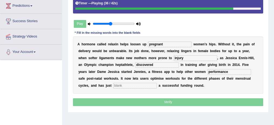
type input "performance"
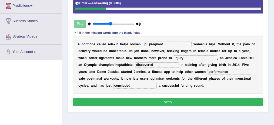
type input "concluded"
click at [157, 99] on button "Verify" at bounding box center [168, 102] width 190 height 8
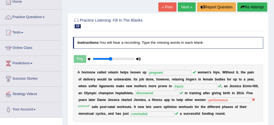
scroll to position [0, 0]
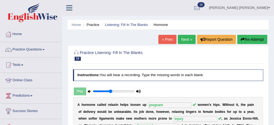
click at [258, 37] on button "Re-Attempt" at bounding box center [252, 39] width 30 height 9
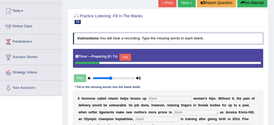
scroll to position [90, 0]
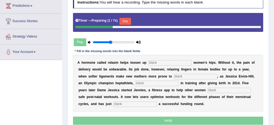
click at [126, 18] on button "Skip" at bounding box center [125, 21] width 12 height 7
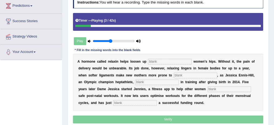
click at [157, 59] on input "text" at bounding box center [169, 61] width 43 height 5
type input "pregnant"
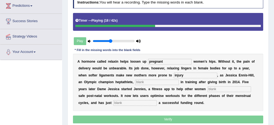
type input "injury"
type input "discovered"
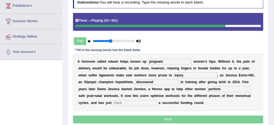
type input "perform"
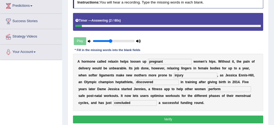
type input "concluded"
click at [195, 116] on button "Verify" at bounding box center [168, 120] width 190 height 8
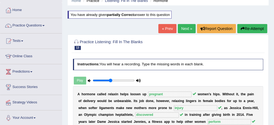
scroll to position [18, 0]
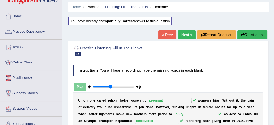
click at [180, 33] on link "Next »" at bounding box center [187, 34] width 18 height 9
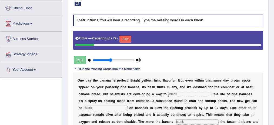
scroll to position [108, 0]
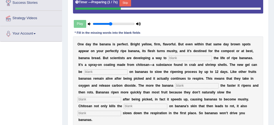
click at [130, 2] on button "Skip" at bounding box center [125, 2] width 12 height 7
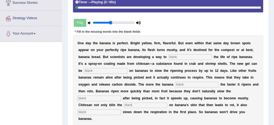
click at [181, 56] on input "text" at bounding box center [189, 56] width 43 height 5
type input "extend"
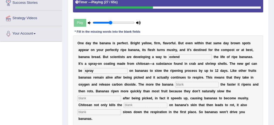
type input "spray"
type input "r"
click at [187, 82] on input "breaht" at bounding box center [196, 84] width 43 height 5
type input "breath"
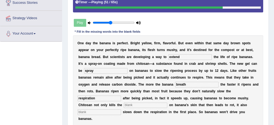
type input "respiration"
type input "bacteria"
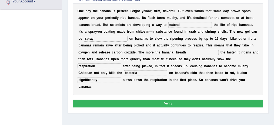
scroll to position [144, 0]
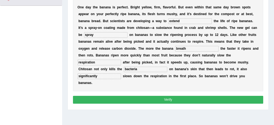
type input "significantly"
click at [122, 98] on button "Verify" at bounding box center [168, 100] width 190 height 8
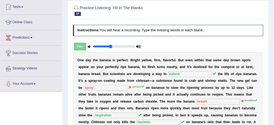
scroll to position [36, 0]
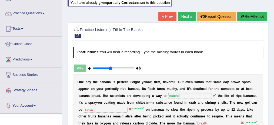
click at [182, 16] on link "Next »" at bounding box center [187, 16] width 18 height 9
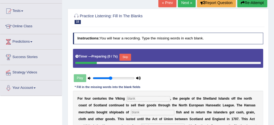
click at [124, 54] on button "Skip" at bounding box center [125, 57] width 12 height 7
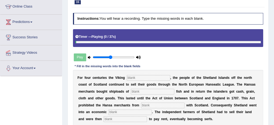
scroll to position [90, 0]
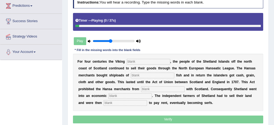
click at [142, 62] on input "text" at bounding box center [148, 61] width 43 height 5
type input "decline"
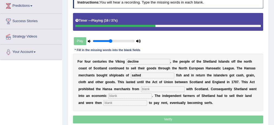
type input "salted"
type input "trading"
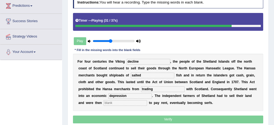
type input "depression"
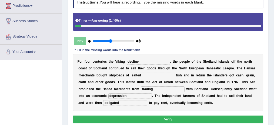
type input "obligated"
click at [150, 116] on button "Verify" at bounding box center [168, 120] width 190 height 8
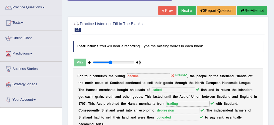
scroll to position [36, 0]
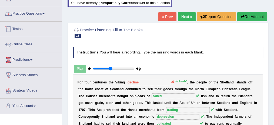
click at [36, 14] on link "Practice Questions" at bounding box center [31, 13] width 62 height 14
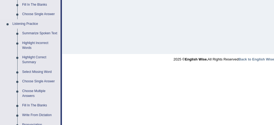
scroll to position [270, 0]
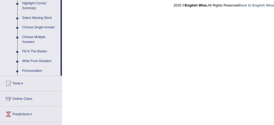
click at [35, 62] on link "Write From Dictation" at bounding box center [40, 61] width 41 height 10
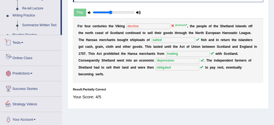
scroll to position [154, 0]
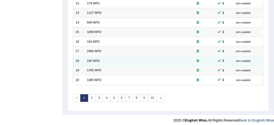
scroll to position [184, 0]
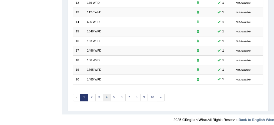
click at [105, 94] on link "4" at bounding box center [107, 98] width 8 height 8
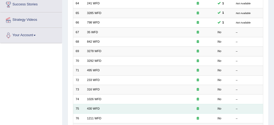
scroll to position [72, 0]
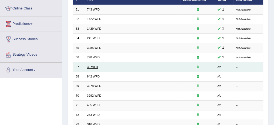
click at [93, 65] on link "35 WFD" at bounding box center [92, 66] width 11 height 3
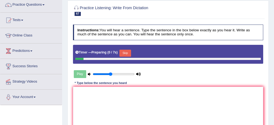
scroll to position [54, 0]
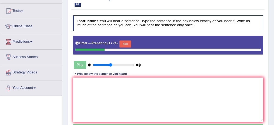
click at [128, 73] on div "* Type below the sentence you heard" at bounding box center [101, 74] width 56 height 5
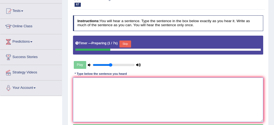
click at [123, 89] on textarea at bounding box center [168, 100] width 190 height 45
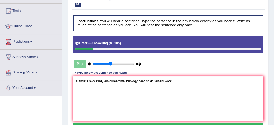
click at [81, 81] on textarea "sutndets hwo study envorimemntal buology need to do feifield work" at bounding box center [168, 98] width 190 height 45
click at [90, 81] on textarea "Students hwo study envorimemntal buology need to do feifield work" at bounding box center [168, 98] width 190 height 45
click at [89, 81] on textarea "Students hwo study envorimemntal buology need to do feifield work" at bounding box center [168, 98] width 190 height 45
click at [109, 83] on textarea "Students who study envorimemntal buology need to do feifield work" at bounding box center [168, 98] width 190 height 45
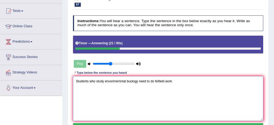
click at [109, 83] on textarea "Students who study envorimemntal buology need to do feifield work" at bounding box center [168, 98] width 190 height 45
click at [128, 80] on textarea "Students who study environmental buology need to do feifield work" at bounding box center [168, 98] width 190 height 45
click at [154, 80] on textarea "Students who study environmental biology need to do feifield work" at bounding box center [168, 98] width 190 height 45
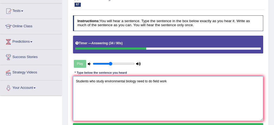
click at [168, 81] on textarea "Students who study environmental biology need to do field work" at bounding box center [168, 98] width 190 height 45
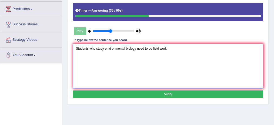
scroll to position [90, 0]
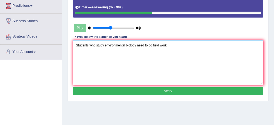
type textarea "Students who study environmental biology need to do field work."
click at [169, 93] on button "Verify" at bounding box center [168, 91] width 190 height 8
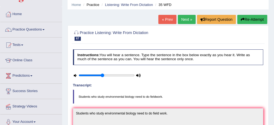
scroll to position [18, 0]
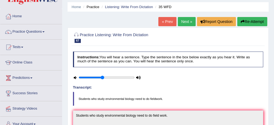
click at [182, 22] on link "Next »" at bounding box center [187, 21] width 18 height 9
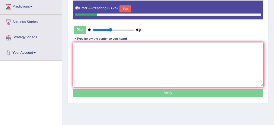
scroll to position [90, 0]
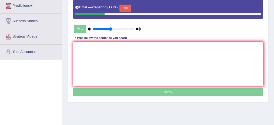
click at [129, 48] on textarea at bounding box center [168, 64] width 190 height 45
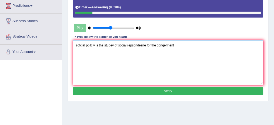
click at [82, 46] on textarea "sofcial ppilciy is the studey of social repsondesne for the gongerment" at bounding box center [168, 62] width 190 height 45
click at [87, 45] on textarea "Social ppilciy is the studey of social repsondesne for the gongerment" at bounding box center [168, 62] width 190 height 45
click at [105, 45] on textarea "Social policy is the studey of social repsondesne for the gongerment" at bounding box center [168, 62] width 190 height 45
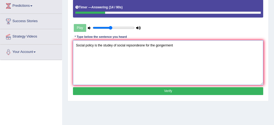
click at [104, 45] on textarea "Social policy is the studey of social repsondesne for the gongerment" at bounding box center [168, 62] width 190 height 45
click at [103, 45] on textarea "Social policy is the sstudey of social repsondesne for the gongerment" at bounding box center [168, 62] width 190 height 45
click at [133, 45] on textarea "Social policy is the study of social repsondesne for the gongerment" at bounding box center [168, 62] width 190 height 45
click at [132, 45] on textarea "Social policy is the study of social repsondesne for the gongerment" at bounding box center [168, 62] width 190 height 45
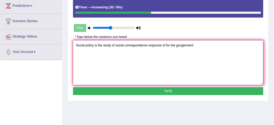
click at [180, 45] on textarea "Social policy is the study of social correspondence response of for the gongerm…" at bounding box center [168, 62] width 190 height 45
click at [179, 45] on textarea "Social policy is the study of social correspondence response of for the gongerm…" at bounding box center [168, 62] width 190 height 45
type textarea "Social policy is the study of social correspondence response of for the governm…"
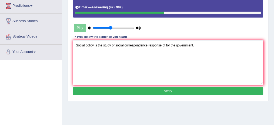
click at [154, 87] on button "Verify" at bounding box center [168, 91] width 190 height 8
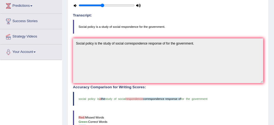
drag, startPoint x: 75, startPoint y: 24, endPoint x: 116, endPoint y: 24, distance: 40.8
click at [116, 24] on blockquote "Social policy is a study of social respondence for the government." at bounding box center [168, 27] width 190 height 14
drag, startPoint x: 79, startPoint y: 28, endPoint x: 92, endPoint y: 28, distance: 12.2
click at [89, 28] on blockquote "Social policy is a study of social respondence for the government." at bounding box center [168, 27] width 190 height 14
click at [100, 28] on blockquote "Social policy is a study of social respondence for the government." at bounding box center [168, 27] width 190 height 14
